Goal: Transaction & Acquisition: Purchase product/service

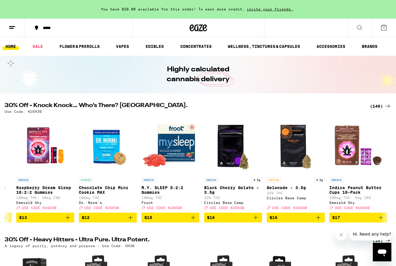
scroll to position [0, 2993]
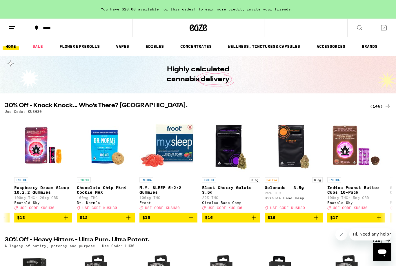
click at [314, 220] on icon "Add to bag" at bounding box center [315, 217] width 7 height 7
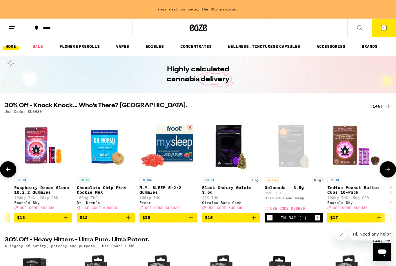
click at [316, 221] on icon "Increment" at bounding box center [316, 217] width 5 height 7
click at [317, 219] on icon "Increment" at bounding box center [317, 217] width 3 height 3
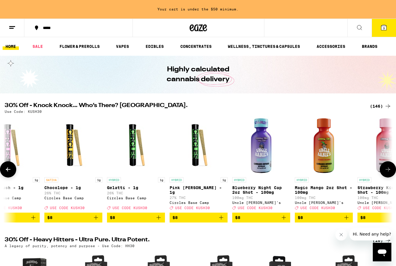
scroll to position [0, 1260]
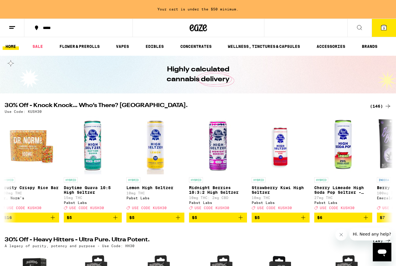
click at [255, 242] on h2 "30% Off - Heavy Hitters - Ultra Pure. Ultra Potent." at bounding box center [184, 240] width 358 height 7
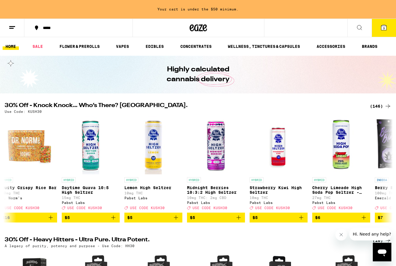
scroll to position [0, 569]
click at [241, 220] on icon "Add to bag" at bounding box center [238, 217] width 7 height 7
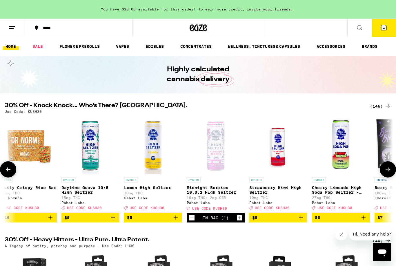
click at [386, 27] on icon at bounding box center [383, 27] width 5 height 5
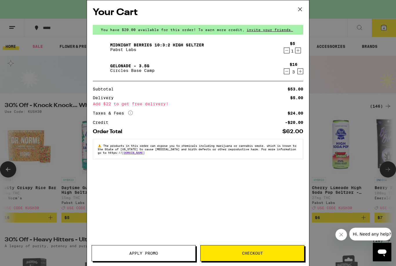
click at [166, 253] on span "Apply Promo" at bounding box center [143, 253] width 103 height 4
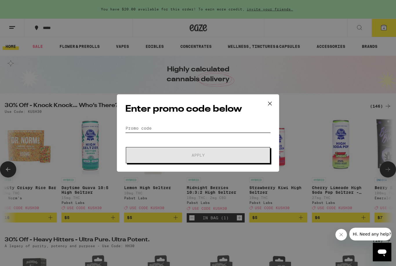
click at [172, 127] on input "Promo Code" at bounding box center [197, 128] width 145 height 9
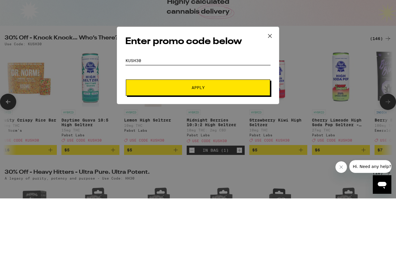
type input "Kush30"
click at [224, 147] on button "Apply" at bounding box center [198, 155] width 144 height 16
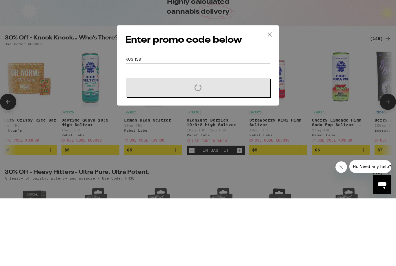
scroll to position [67, 0]
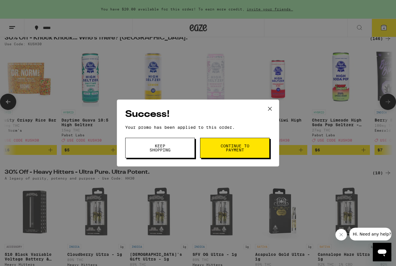
click at [240, 146] on span "Continue to payment" at bounding box center [235, 148] width 30 height 8
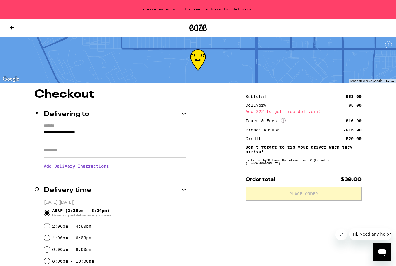
click at [59, 129] on input "**********" at bounding box center [115, 134] width 142 height 10
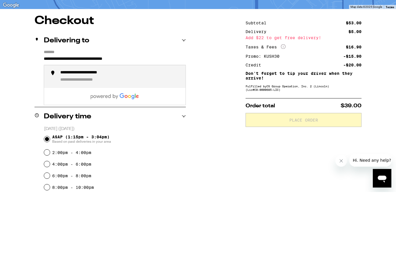
click at [126, 144] on div "**********" at bounding box center [120, 150] width 120 height 13
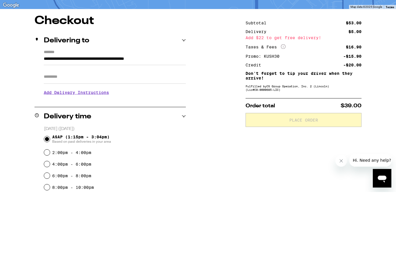
scroll to position [74, 0]
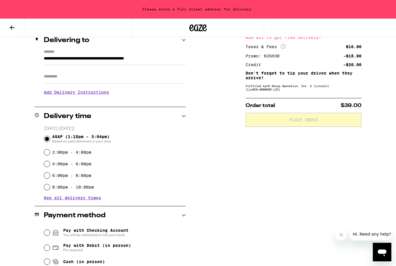
type input "**********"
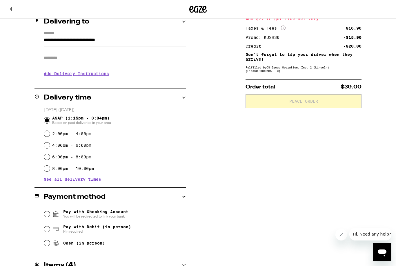
click at [69, 58] on input "Apt/Suite" at bounding box center [115, 58] width 142 height 14
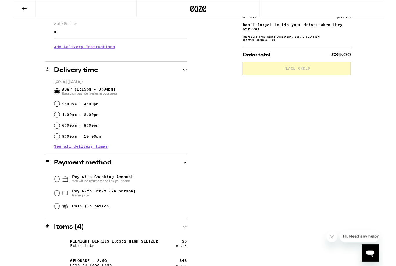
scroll to position [111, 0]
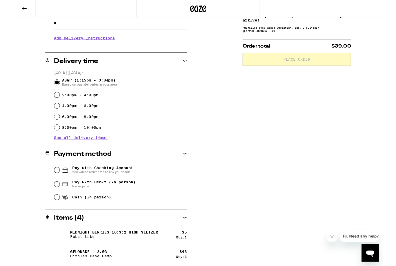
type input "*"
click at [49, 212] on input "Cash (in person)" at bounding box center [47, 211] width 6 height 6
radio input "true"
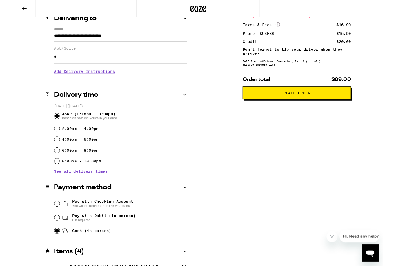
scroll to position [0, 0]
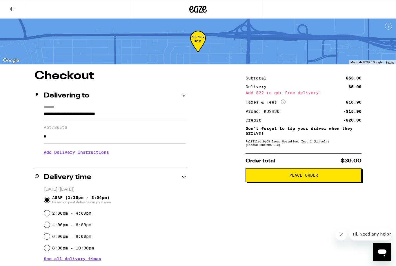
click at [310, 177] on span "Place Order" at bounding box center [303, 175] width 29 height 4
